Goal: Transaction & Acquisition: Purchase product/service

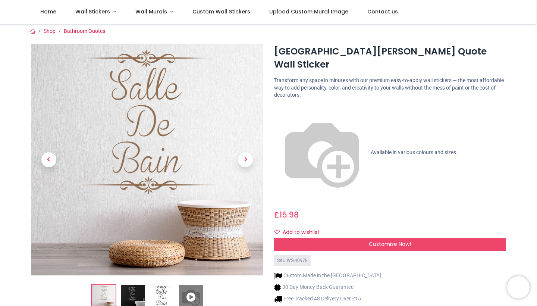
scroll to position [1, 0]
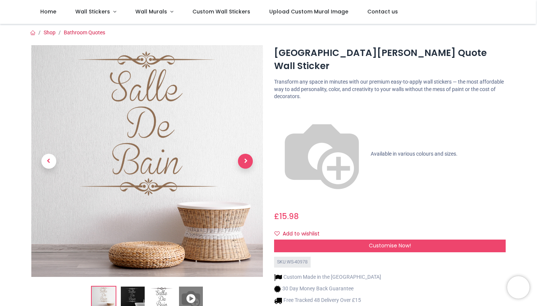
click at [244, 158] on span "Next" at bounding box center [245, 161] width 15 height 15
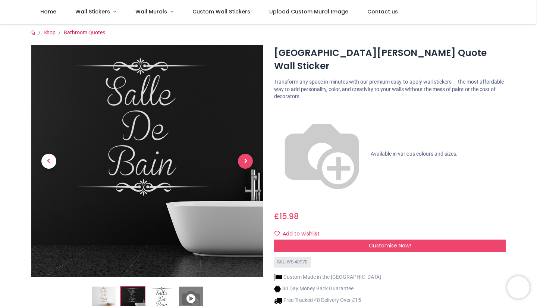
click at [244, 158] on span "Next" at bounding box center [245, 161] width 15 height 15
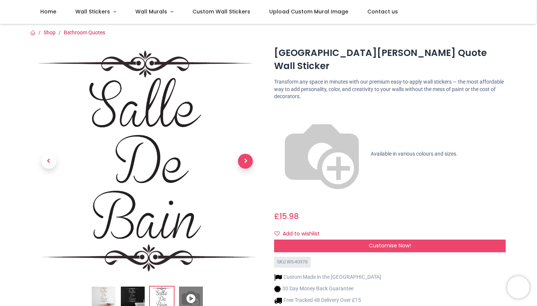
click at [244, 158] on span "Next" at bounding box center [245, 161] width 15 height 15
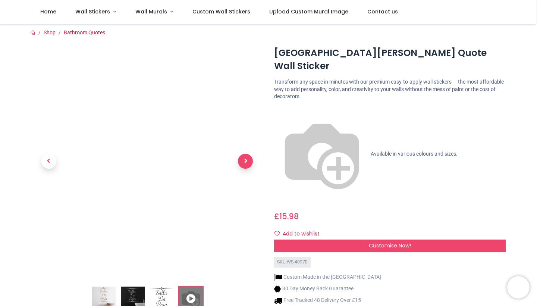
click at [244, 158] on span "Next" at bounding box center [245, 161] width 15 height 15
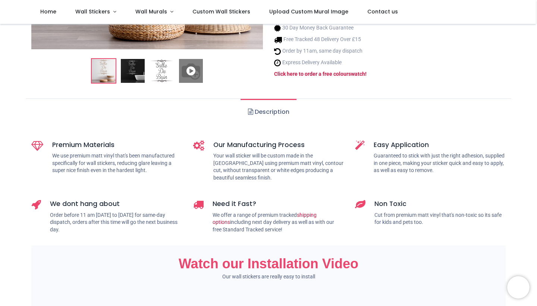
scroll to position [264, 0]
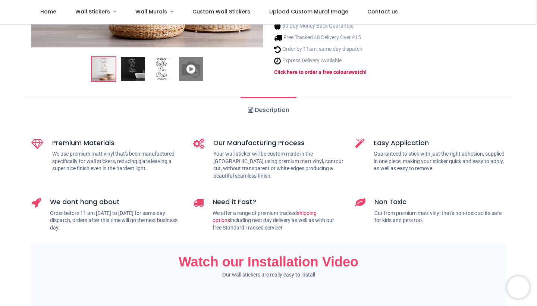
click at [271, 97] on link "Description" at bounding box center [269, 110] width 56 height 26
click at [249, 107] on span at bounding box center [250, 110] width 5 height 6
click at [315, 97] on ul "Description" at bounding box center [269, 110] width 486 height 27
click at [289, 97] on link "Description" at bounding box center [269, 110] width 56 height 26
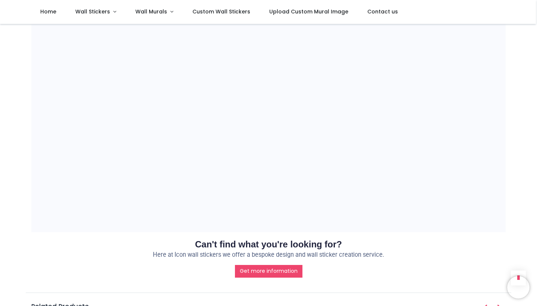
scroll to position [645, 0]
click at [258, 265] on link "Get more information" at bounding box center [269, 271] width 68 height 13
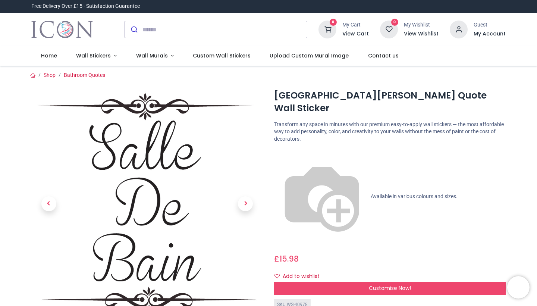
scroll to position [0, 0]
click at [252, 208] on link at bounding box center [245, 203] width 35 height 162
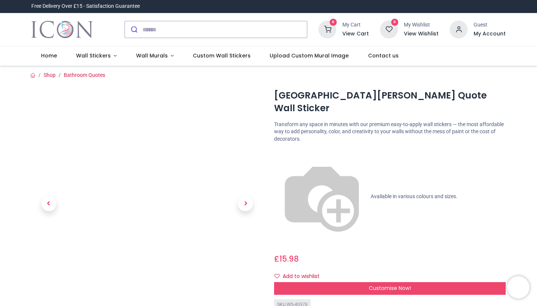
click at [252, 208] on link at bounding box center [245, 203] width 35 height 162
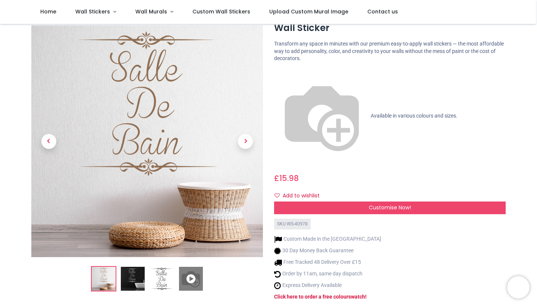
scroll to position [40, 0]
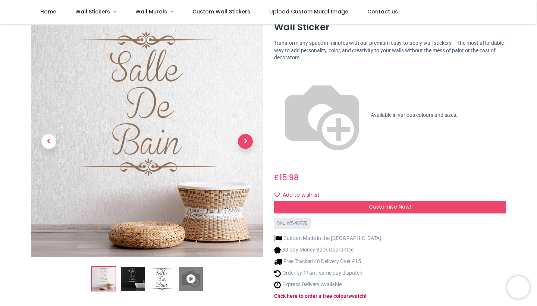
click at [246, 134] on span "Next" at bounding box center [245, 141] width 15 height 15
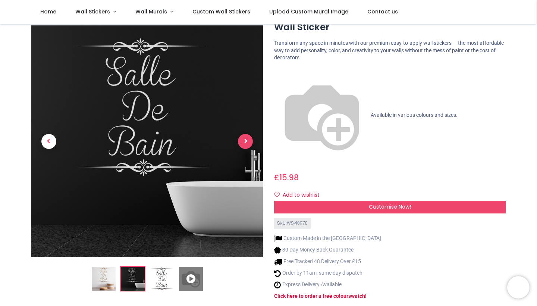
click at [246, 134] on span "Next" at bounding box center [245, 141] width 15 height 15
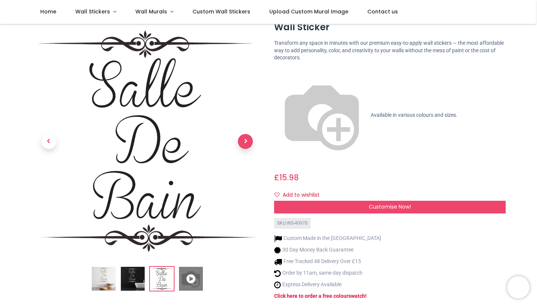
click at [246, 134] on span "Next" at bounding box center [245, 141] width 15 height 15
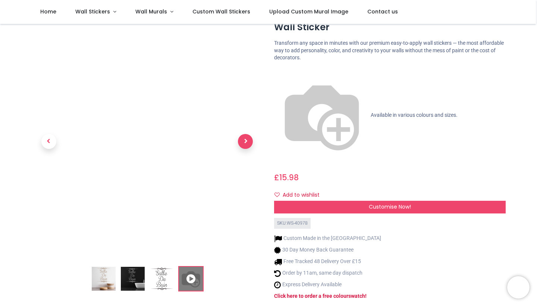
click at [246, 134] on span "Next" at bounding box center [245, 141] width 15 height 15
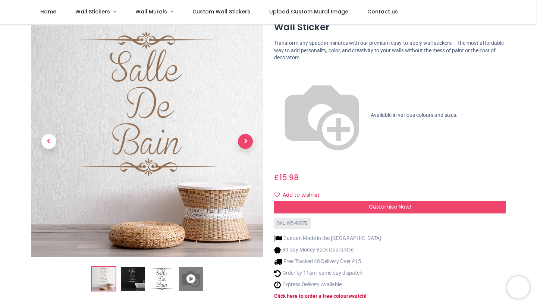
click at [246, 134] on span "Next" at bounding box center [245, 141] width 15 height 15
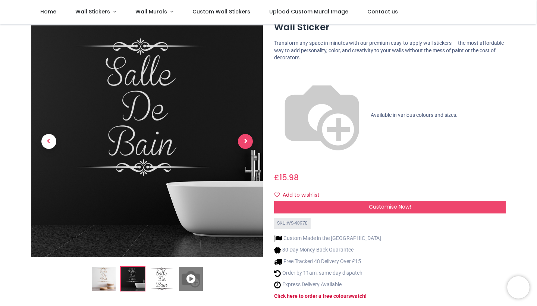
click at [246, 134] on span "Next" at bounding box center [245, 141] width 15 height 15
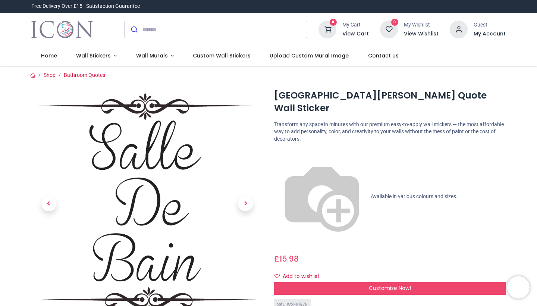
scroll to position [0, 0]
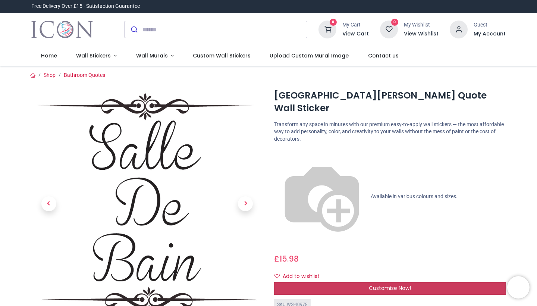
click at [353, 282] on div "Customise Now!" at bounding box center [390, 288] width 232 height 13
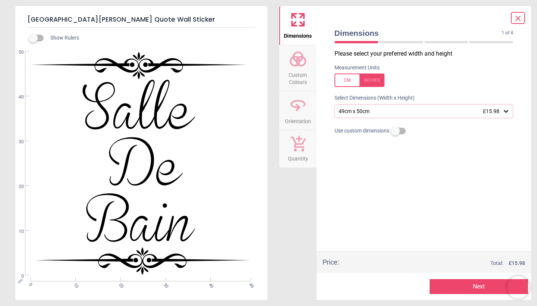
click at [434, 109] on div "49cm x 50cm £15.98" at bounding box center [420, 111] width 165 height 6
